Goal: Transaction & Acquisition: Purchase product/service

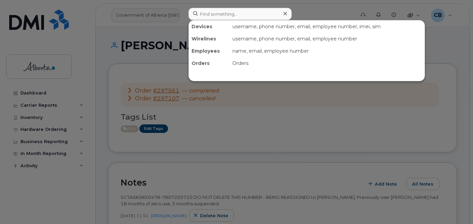
click at [204, 13] on input at bounding box center [239, 14] width 103 height 12
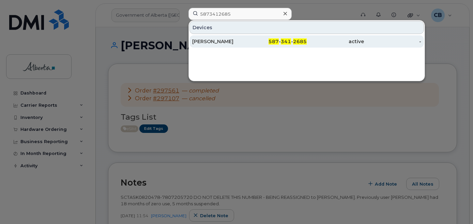
type input "5873412685"
click at [225, 43] on div "[PERSON_NAME]" at bounding box center [220, 41] width 57 height 7
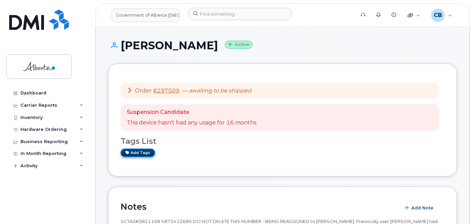
click at [135, 154] on link "Add tags" at bounding box center [138, 153] width 34 height 9
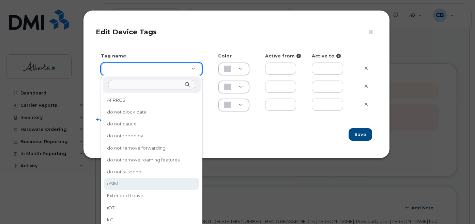
type input "eSIM"
type input "D6CDC1"
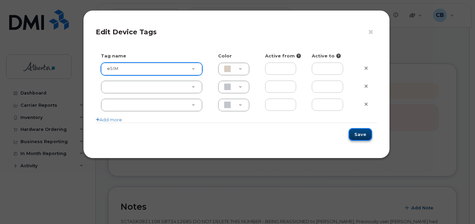
click at [364, 132] on button "Save" at bounding box center [359, 134] width 23 height 13
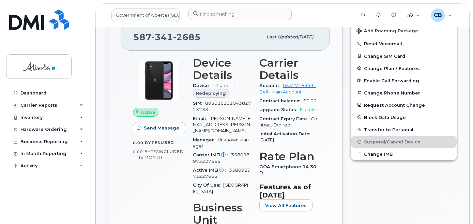
scroll to position [238, 0]
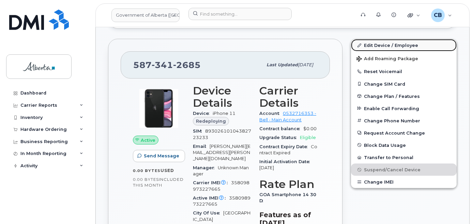
click at [382, 44] on link "Edit Device / Employee" at bounding box center [404, 45] width 106 height 12
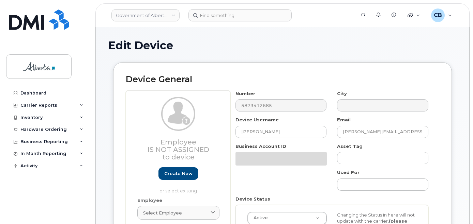
select select "4797682"
drag, startPoint x: 472, startPoint y: 53, endPoint x: 475, endPoint y: 87, distance: 34.2
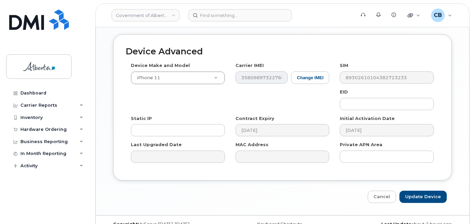
scroll to position [382, 0]
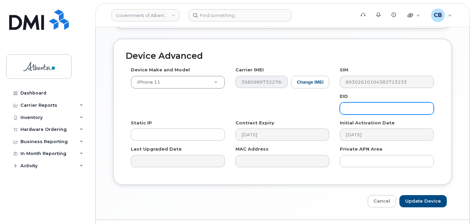
click at [346, 102] on input "text" at bounding box center [386, 108] width 94 height 12
paste input "89043052010008887025008985676229"
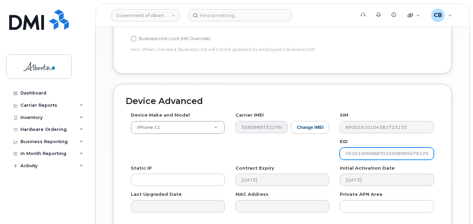
scroll to position [280, 0]
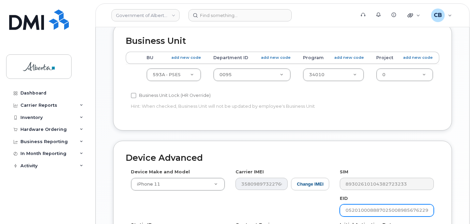
type input "89043052010008887025008985676229"
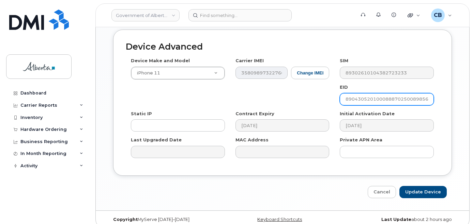
scroll to position [392, 0]
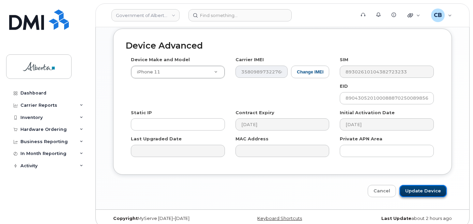
click at [414, 186] on input "Update Device" at bounding box center [422, 191] width 47 height 13
type input "Saving..."
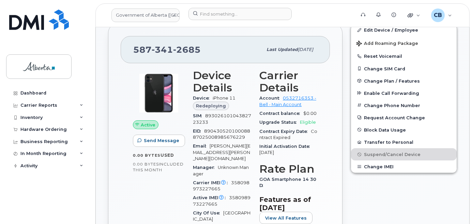
scroll to position [238, 0]
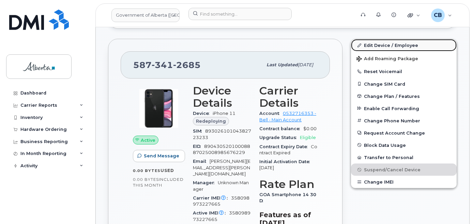
click at [378, 41] on link "Edit Device / Employee" at bounding box center [404, 45] width 106 height 12
click at [378, 45] on link "Edit Device / Employee" at bounding box center [404, 45] width 106 height 12
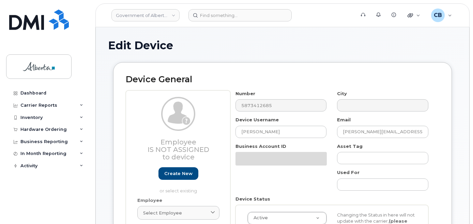
select select "4797682"
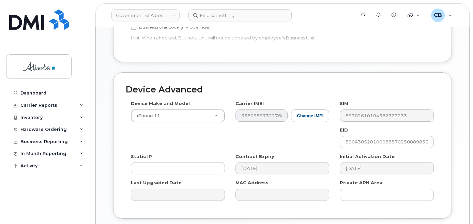
scroll to position [354, 0]
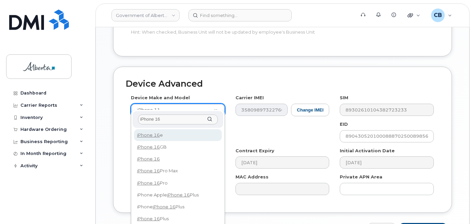
type input "iPhone 16"
select select "3304"
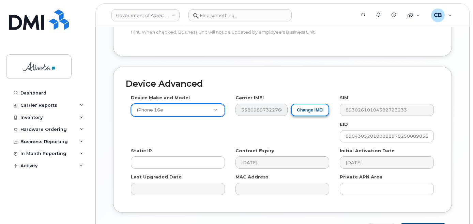
click at [308, 104] on button "Change IMEI" at bounding box center [310, 110] width 38 height 13
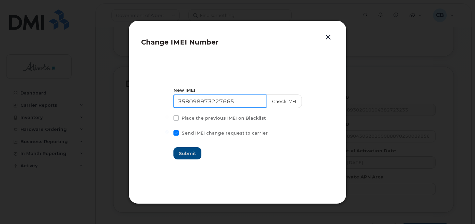
drag, startPoint x: 241, startPoint y: 100, endPoint x: 179, endPoint y: 102, distance: 61.7
click at [180, 102] on input "358098973227665" at bounding box center [219, 102] width 93 height 14
paste input "3927601442004"
type input "353927601442004"
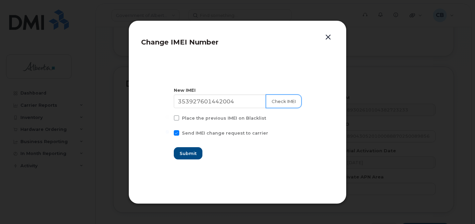
click at [283, 102] on button "Check IMEI" at bounding box center [284, 102] width 36 height 14
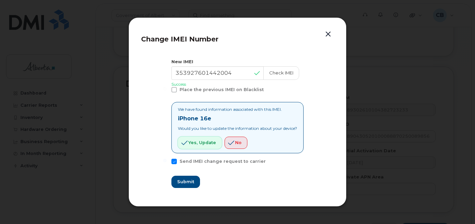
click at [190, 143] on span "Yes, update" at bounding box center [202, 143] width 28 height 6
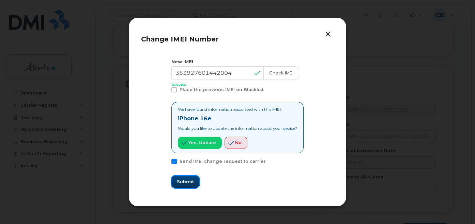
click at [180, 178] on button "Submit" at bounding box center [185, 182] width 28 height 12
type input "353927601442004"
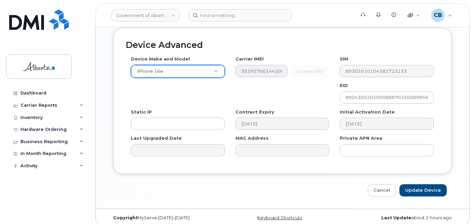
scroll to position [393, 0]
click at [423, 184] on input "Update Device" at bounding box center [422, 190] width 47 height 13
type input "Saving..."
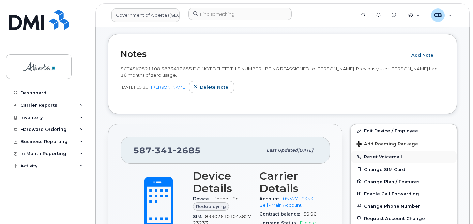
scroll to position [221, 0]
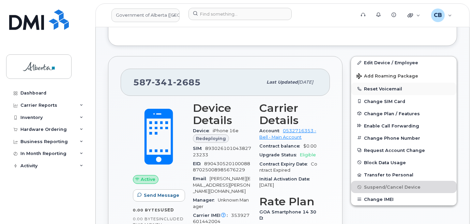
click at [377, 88] on button "Reset Voicemail" at bounding box center [404, 89] width 106 height 12
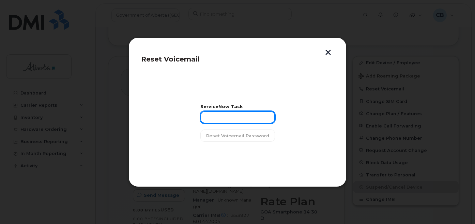
click at [223, 118] on input "text" at bounding box center [237, 117] width 75 height 12
click at [222, 118] on input "text" at bounding box center [237, 117] width 75 height 12
paste input "SCTASK0821108"
type input "SCTASK0821108"
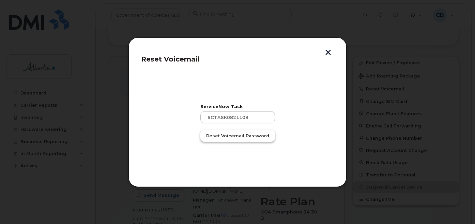
click at [224, 135] on span "Reset Voicemail Password" at bounding box center [237, 136] width 63 height 6
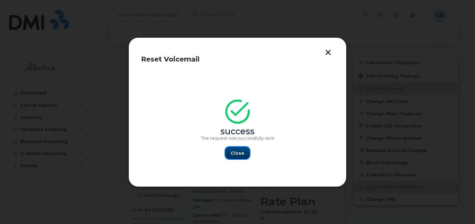
click at [244, 154] on button "Close" at bounding box center [237, 153] width 25 height 12
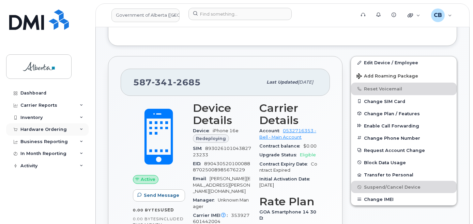
click at [39, 129] on div "Hardware Ordering" at bounding box center [43, 129] width 46 height 5
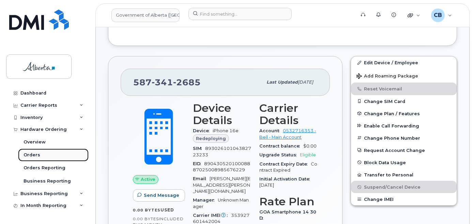
click at [28, 156] on div "Orders" at bounding box center [31, 155] width 17 height 6
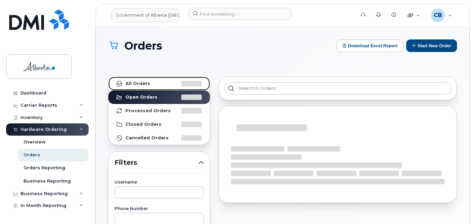
click at [133, 82] on strong "All Orders" at bounding box center [137, 83] width 25 height 5
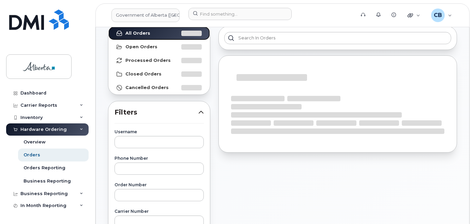
scroll to position [102, 0]
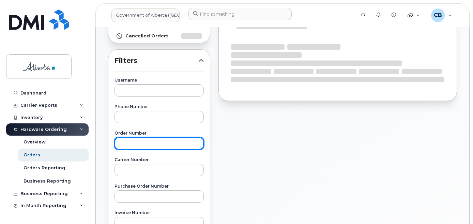
click at [130, 146] on input "text" at bounding box center [158, 144] width 89 height 12
paste input "297790"
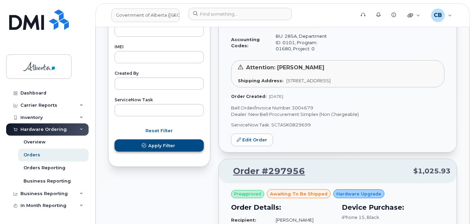
type input "297790"
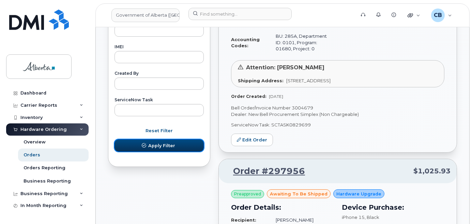
click at [164, 143] on span "Apply Filter" at bounding box center [161, 146] width 27 height 6
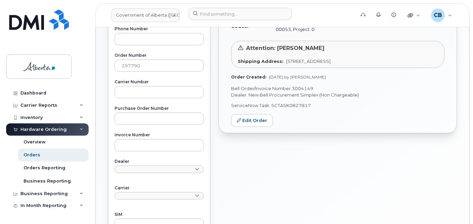
scroll to position [147, 0]
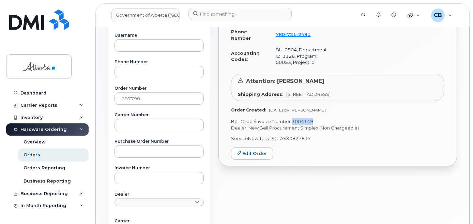
drag, startPoint x: 313, startPoint y: 120, endPoint x: 292, endPoint y: 122, distance: 20.9
click at [292, 122] on p "Bell Order/Invoice Number 3004149" at bounding box center [337, 121] width 213 height 6
copy p "3004149"
click at [31, 155] on div "Orders" at bounding box center [31, 155] width 17 height 6
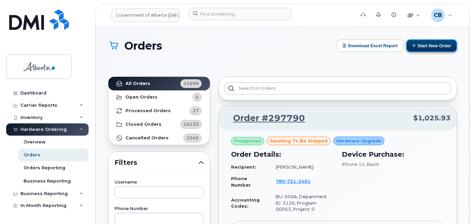
click at [429, 45] on button "Start New Order" at bounding box center [431, 45] width 51 height 13
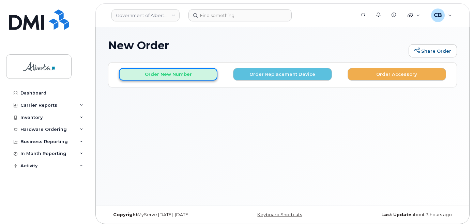
click at [160, 77] on button "Order New Number" at bounding box center [168, 74] width 98 height 13
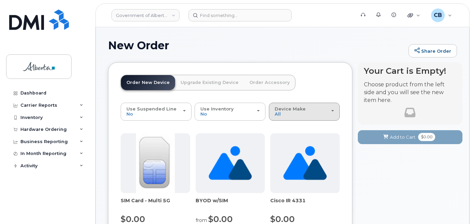
click at [319, 112] on div "Device Make All Aircard Android Cell Phone HUB iPhone Modem Unknown" at bounding box center [303, 112] width 59 height 11
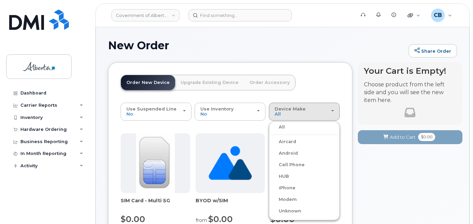
click at [294, 164] on label "Cell Phone" at bounding box center [287, 165] width 34 height 8
click at [0, 0] on input "Cell Phone" at bounding box center [0, 0] width 0 height 0
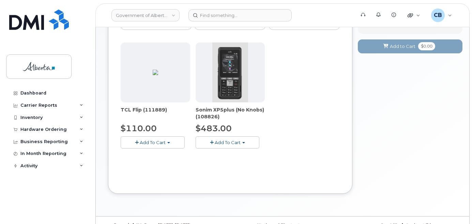
scroll to position [102, 0]
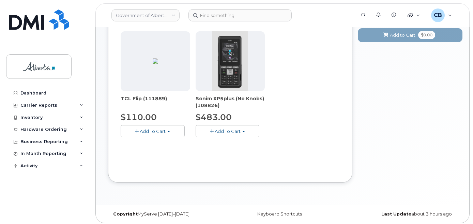
click at [245, 134] on button "Add To Cart" at bounding box center [227, 131] width 64 height 12
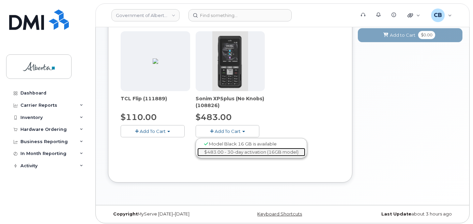
click at [239, 153] on link "$483.00 - 30-day activation (16GB model)" at bounding box center [251, 152] width 108 height 9
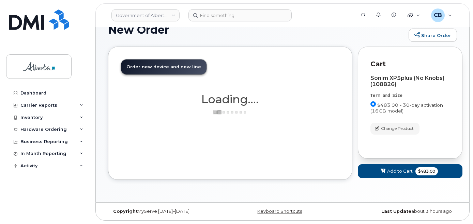
scroll to position [16, 0]
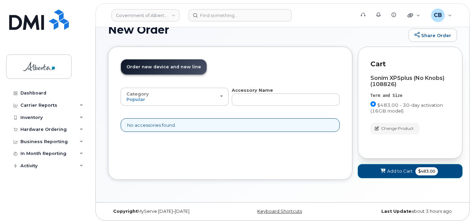
click at [397, 172] on span "Add to Cart" at bounding box center [400, 171] width 26 height 6
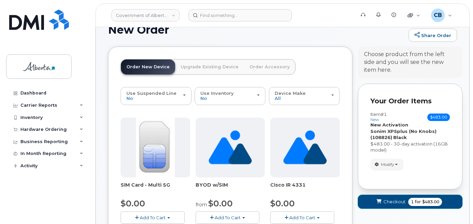
click at [391, 203] on span "Checkout" at bounding box center [394, 202] width 22 height 6
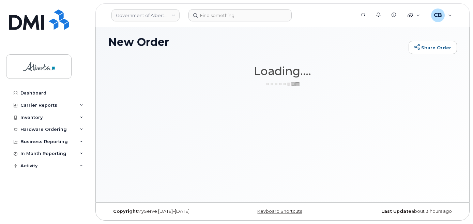
scroll to position [3, 0]
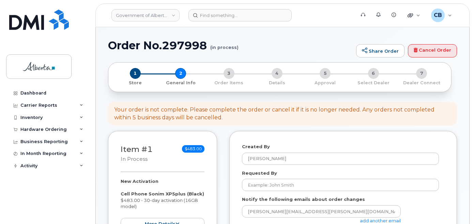
select select
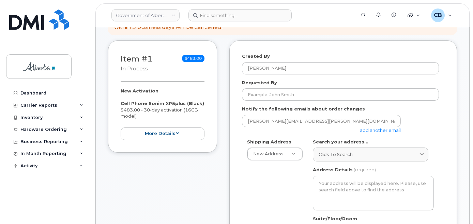
scroll to position [102, 0]
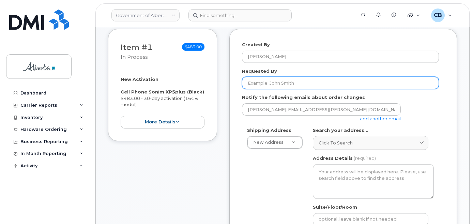
click at [268, 84] on input "Requested By" at bounding box center [340, 83] width 197 height 12
paste input "[PERSON_NAME][EMAIL_ADDRESS][PERSON_NAME][DOMAIN_NAME]"
type input "[PERSON_NAME][EMAIL_ADDRESS][PERSON_NAME][DOMAIN_NAME]"
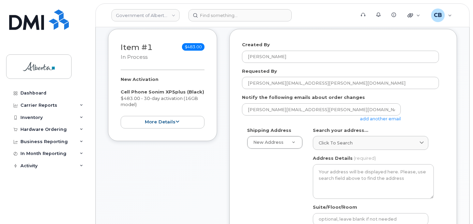
click at [377, 121] on link "add another email" at bounding box center [380, 118] width 41 height 5
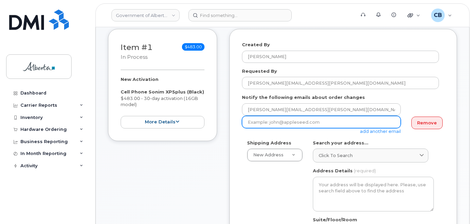
click at [283, 123] on input "email" at bounding box center [321, 122] width 159 height 12
paste input "[PERSON_NAME][EMAIL_ADDRESS][PERSON_NAME][DOMAIN_NAME]"
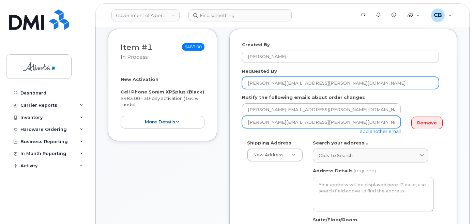
type input "[PERSON_NAME][EMAIL_ADDRESS][PERSON_NAME][DOMAIN_NAME]"
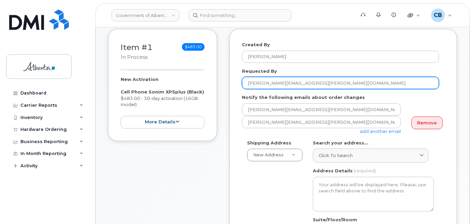
drag, startPoint x: 313, startPoint y: 84, endPoint x: 287, endPoint y: 85, distance: 26.3
click at [287, 85] on input "[PERSON_NAME][EMAIL_ADDRESS][PERSON_NAME][DOMAIN_NAME]" at bounding box center [340, 83] width 197 height 12
type input "[PERSON_NAME]"
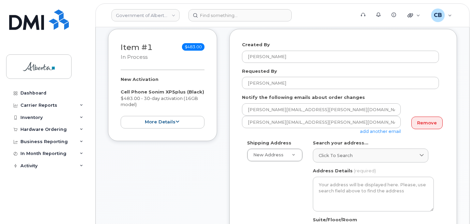
click at [373, 131] on link "add another email" at bounding box center [380, 131] width 41 height 5
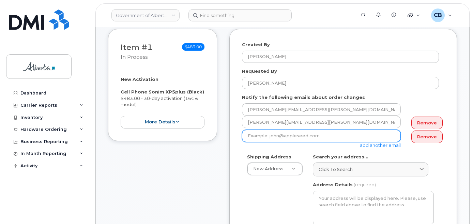
click at [269, 138] on input "email" at bounding box center [321, 136] width 159 height 12
paste input "[PERSON_NAME][EMAIL_ADDRESS][PERSON_NAME][DOMAIN_NAME]"
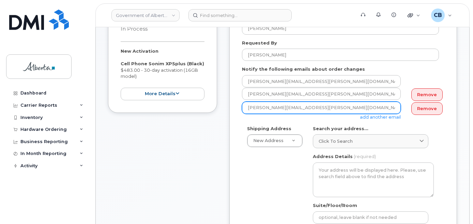
scroll to position [170, 0]
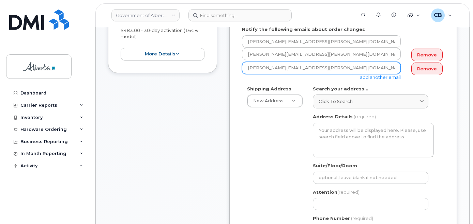
type input "[PERSON_NAME][EMAIL_ADDRESS][PERSON_NAME][DOMAIN_NAME]"
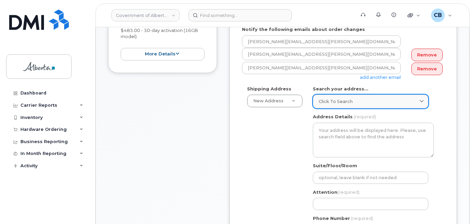
click at [325, 99] on span "Click to search" at bounding box center [335, 101] width 34 height 6
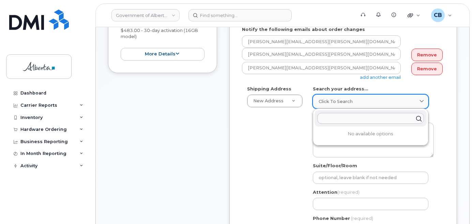
paste input "[STREET_ADDRESS]"
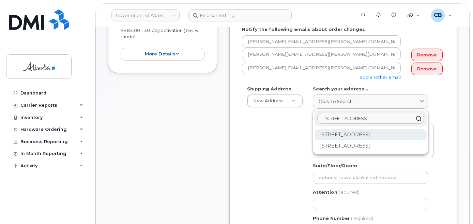
type input "[STREET_ADDRESS]"
click at [328, 134] on div "[STREET_ADDRESS]" at bounding box center [370, 134] width 112 height 11
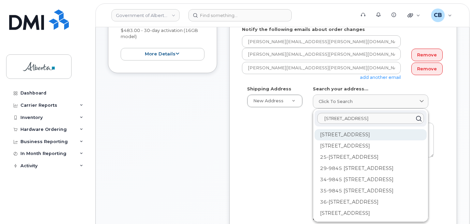
click at [352, 152] on div "[STREET_ADDRESS]" at bounding box center [370, 157] width 112 height 11
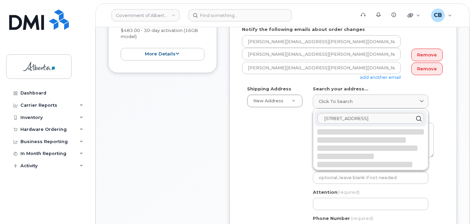
select select
type textarea "[STREET_ADDRESS]"
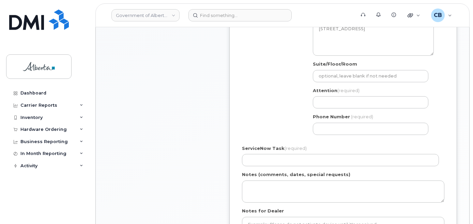
scroll to position [272, 0]
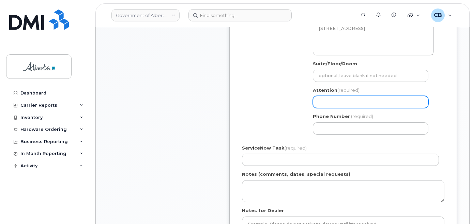
click at [323, 103] on input "Attention (required)" at bounding box center [370, 102] width 115 height 12
paste input "[PERSON_NAME]"
select select
type input "[PERSON_NAME]"
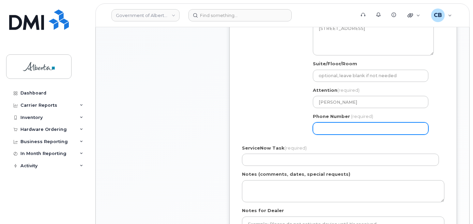
click at [324, 128] on input "Phone Number" at bounding box center [370, 129] width 115 height 12
paste input "7805385655"
select select
type input "7805385655"
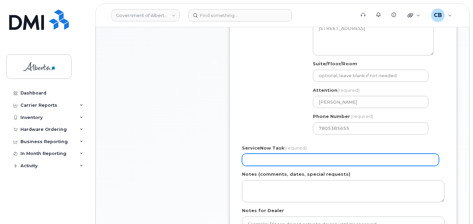
click at [258, 160] on input "ServiceNow Task (required)" at bounding box center [340, 160] width 197 height 12
paste input "SCTASK0828012"
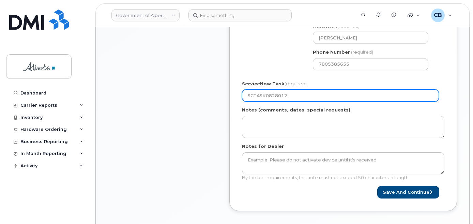
scroll to position [375, 0]
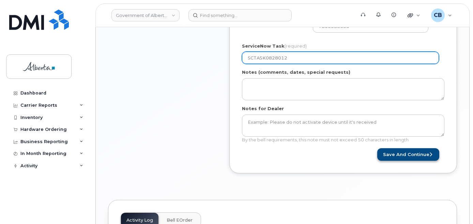
type input "SCTASK0828012"
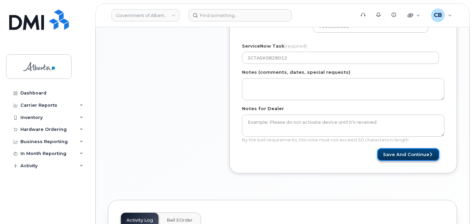
click at [407, 156] on button "Save and Continue" at bounding box center [408, 154] width 62 height 13
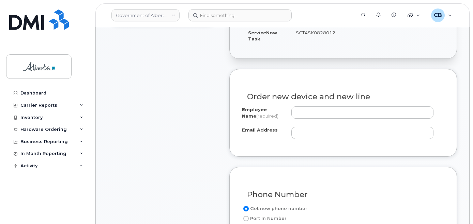
scroll to position [238, 0]
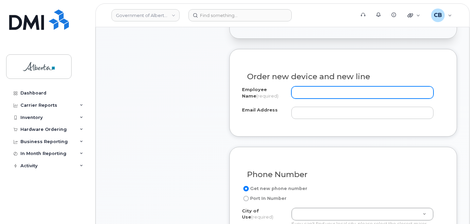
click at [307, 92] on input "Employee Name (required)" at bounding box center [362, 92] width 142 height 12
paste input "[PERSON_NAME][EMAIL_ADDRESS][PERSON_NAME][DOMAIN_NAME]"
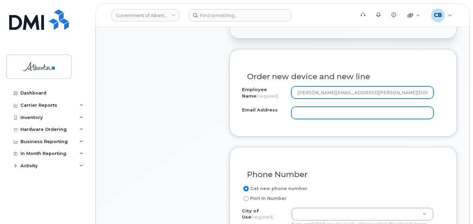
type input "[PERSON_NAME][EMAIL_ADDRESS][PERSON_NAME][DOMAIN_NAME]"
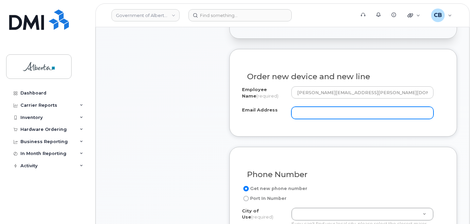
click at [306, 113] on input "Email Address" at bounding box center [362, 113] width 142 height 12
paste input "[PERSON_NAME][EMAIL_ADDRESS][PERSON_NAME][DOMAIN_NAME]"
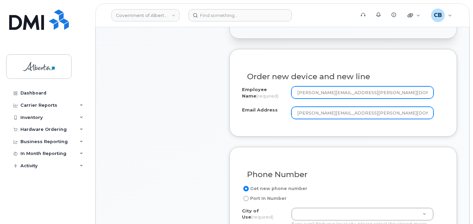
type input "[PERSON_NAME][EMAIL_ADDRESS][PERSON_NAME][DOMAIN_NAME]"
drag, startPoint x: 361, startPoint y: 93, endPoint x: 332, endPoint y: 92, distance: 28.6
click at [332, 92] on input "[PERSON_NAME][EMAIL_ADDRESS][PERSON_NAME][DOMAIN_NAME]" at bounding box center [362, 92] width 142 height 12
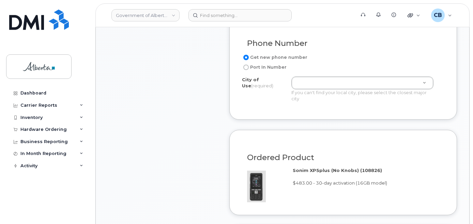
scroll to position [375, 0]
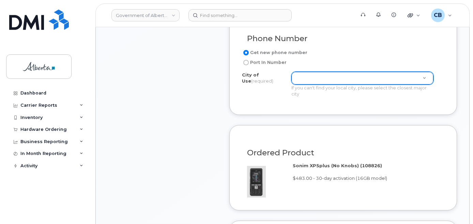
type input "[PERSON_NAME]"
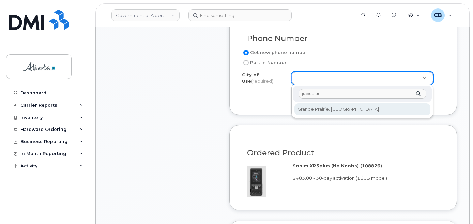
type input "grande pr"
type input "237"
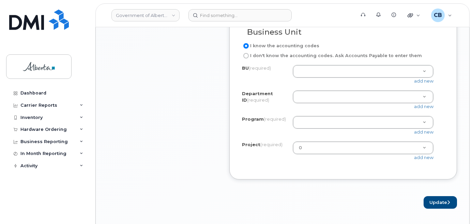
scroll to position [579, 0]
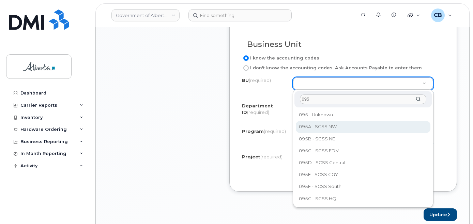
type input "095"
select select "095A"
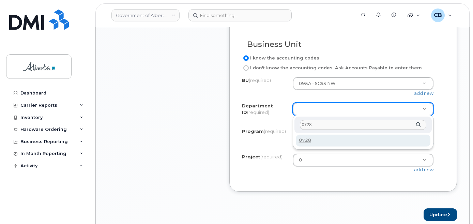
type input "0728"
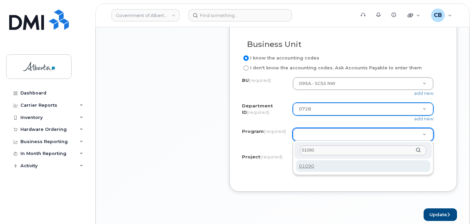
type input "01090"
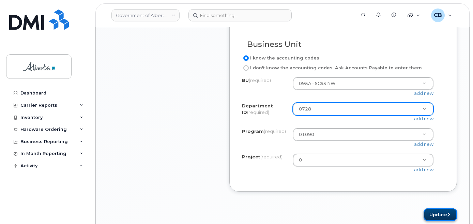
click at [434, 211] on button "Update" at bounding box center [439, 215] width 33 height 13
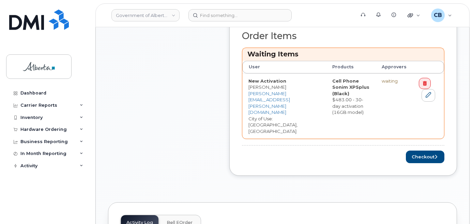
scroll to position [306, 0]
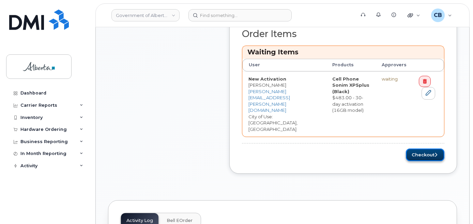
click at [423, 149] on button "Checkout" at bounding box center [425, 155] width 38 height 13
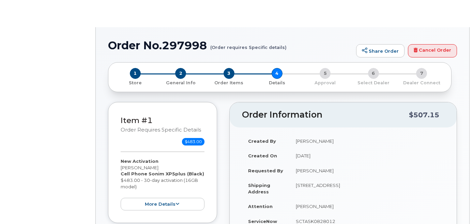
select select
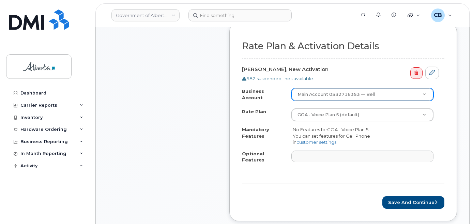
scroll to position [272, 0]
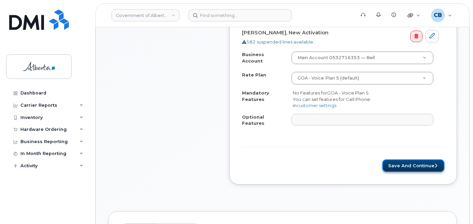
click at [403, 160] on button "Save and Continue" at bounding box center [413, 166] width 62 height 13
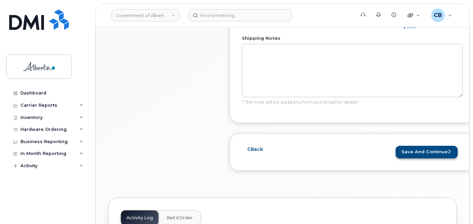
scroll to position [477, 0]
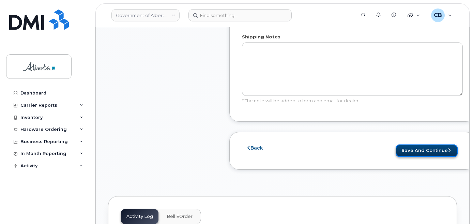
click at [443, 148] on button "Save and Continue" at bounding box center [426, 151] width 62 height 13
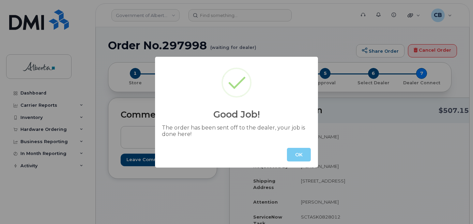
click at [298, 153] on button "OK" at bounding box center [299, 155] width 24 height 14
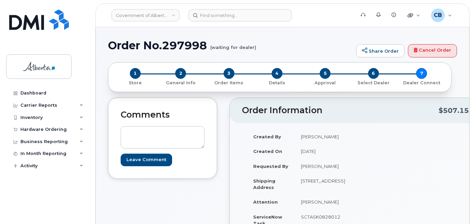
click at [171, 44] on h1 "Order No.297998 (waiting for dealer)" at bounding box center [230, 45] width 244 height 12
copy h1 "297998"
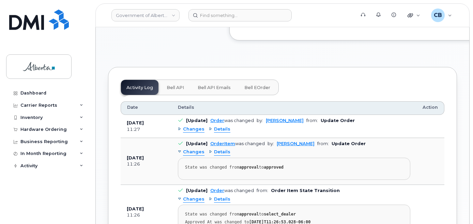
scroll to position [436, 0]
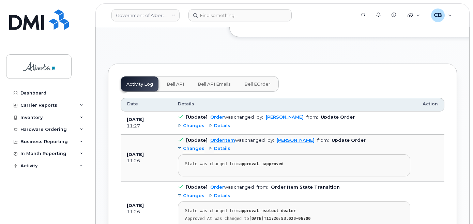
click at [177, 87] on span "Bell API" at bounding box center [174, 84] width 17 height 5
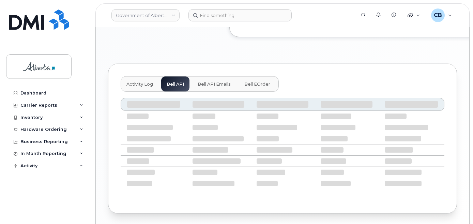
scroll to position [406, 0]
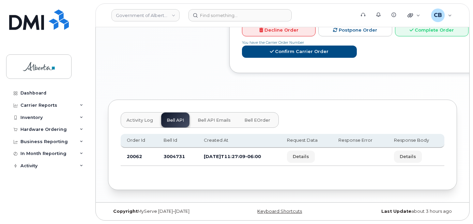
click at [171, 155] on td "3004731" at bounding box center [177, 157] width 40 height 18
copy td "3004731"
